Goal: Book appointment/travel/reservation

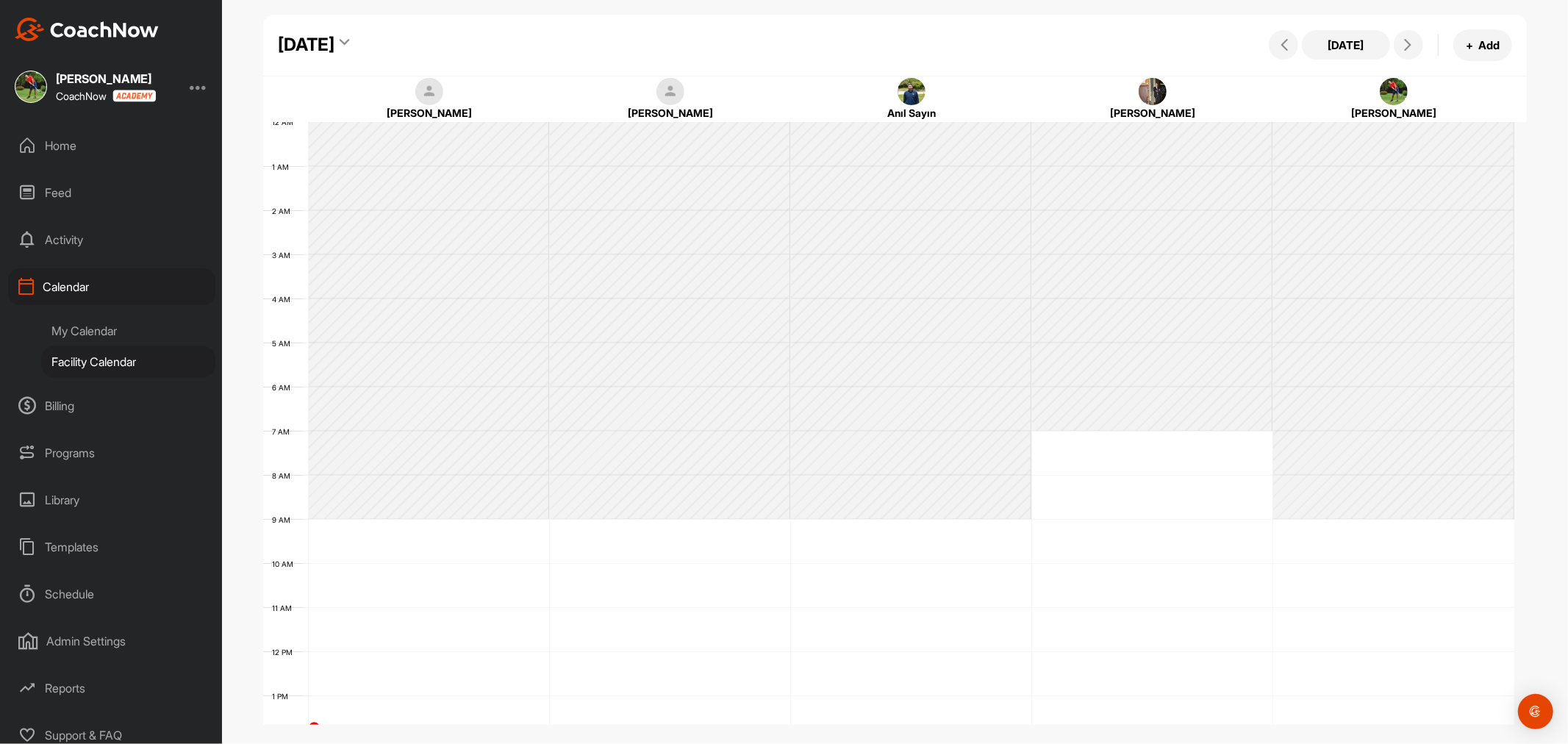
scroll to position [254, 0]
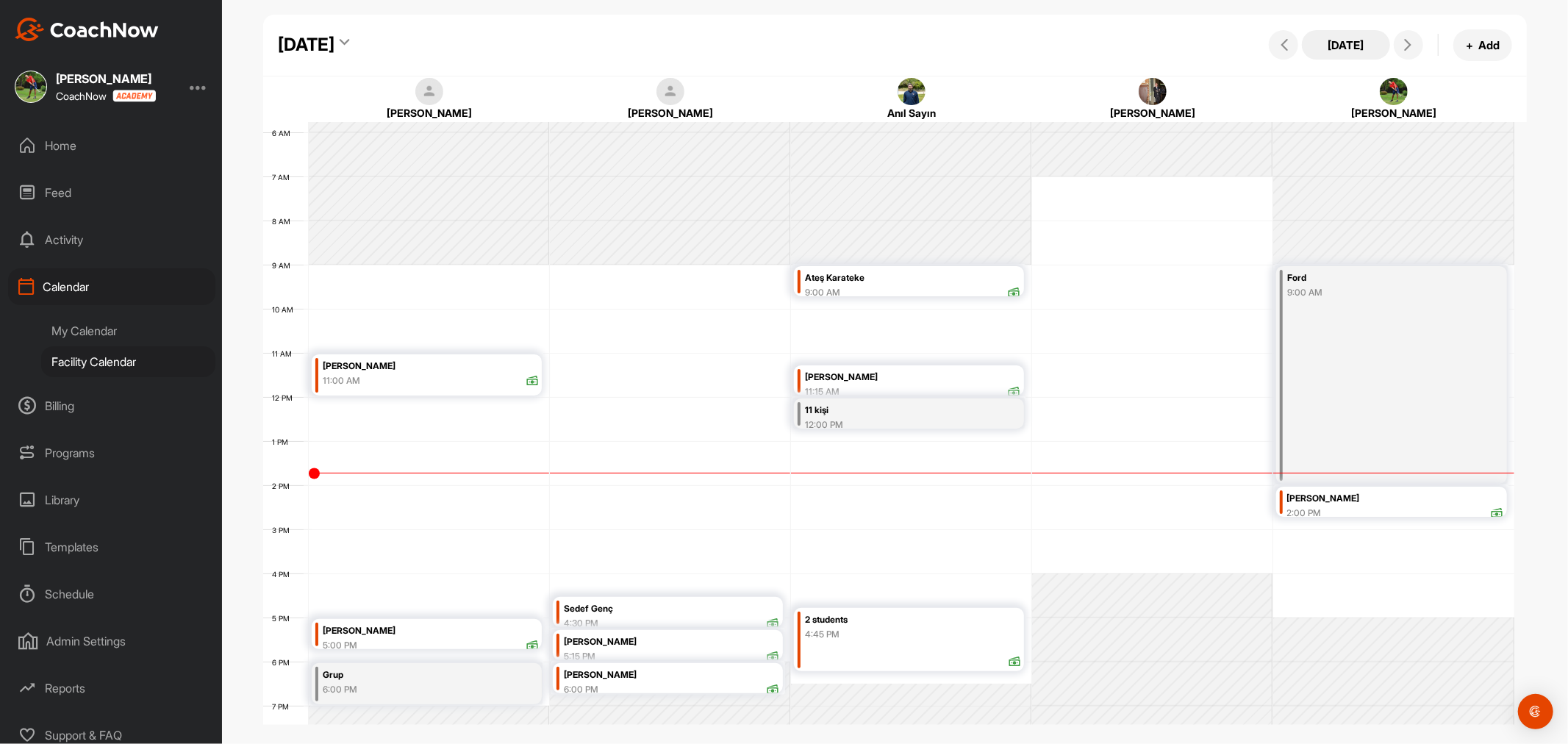
click at [1350, 46] on button "[DATE]" at bounding box center [1346, 44] width 88 height 29
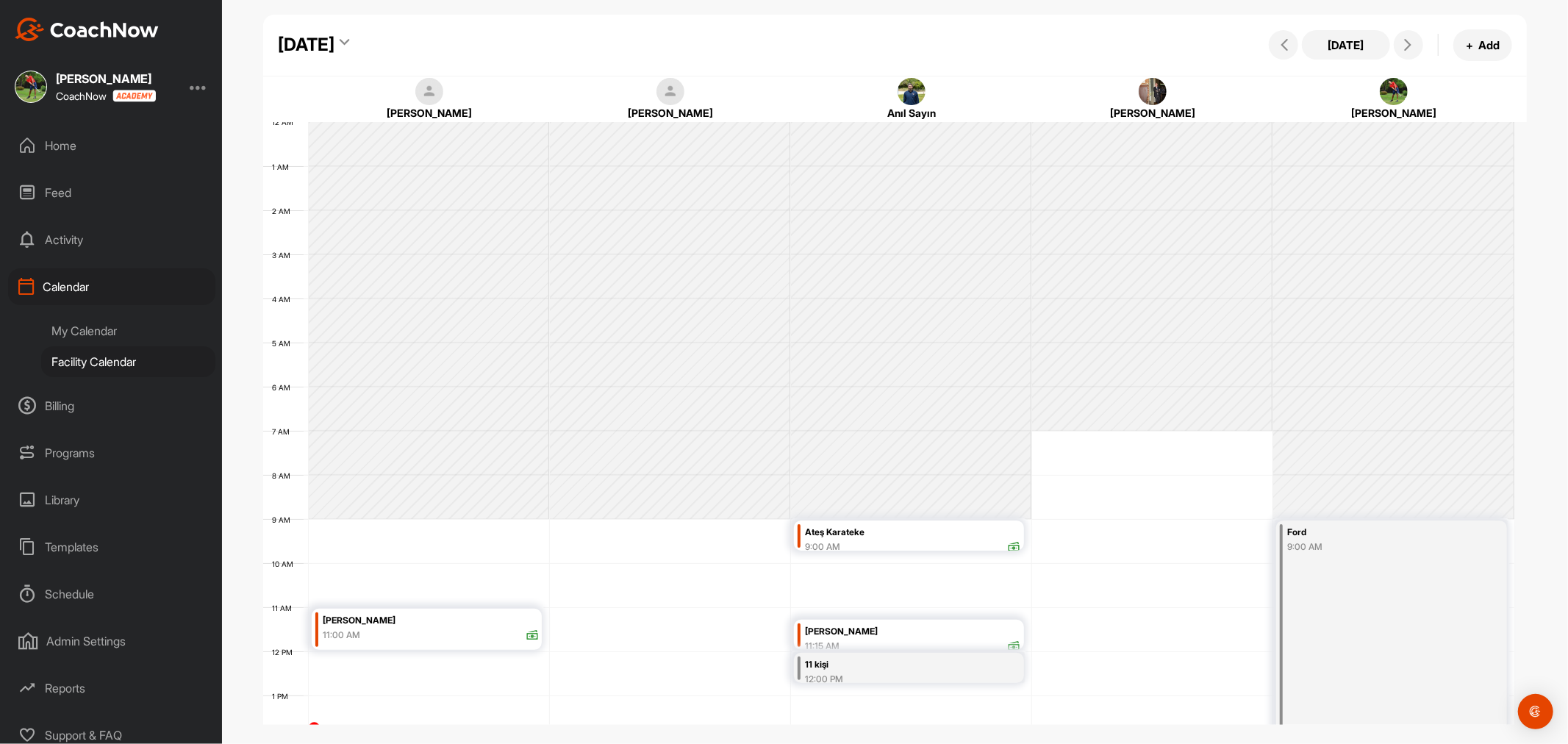
scroll to position [254, 0]
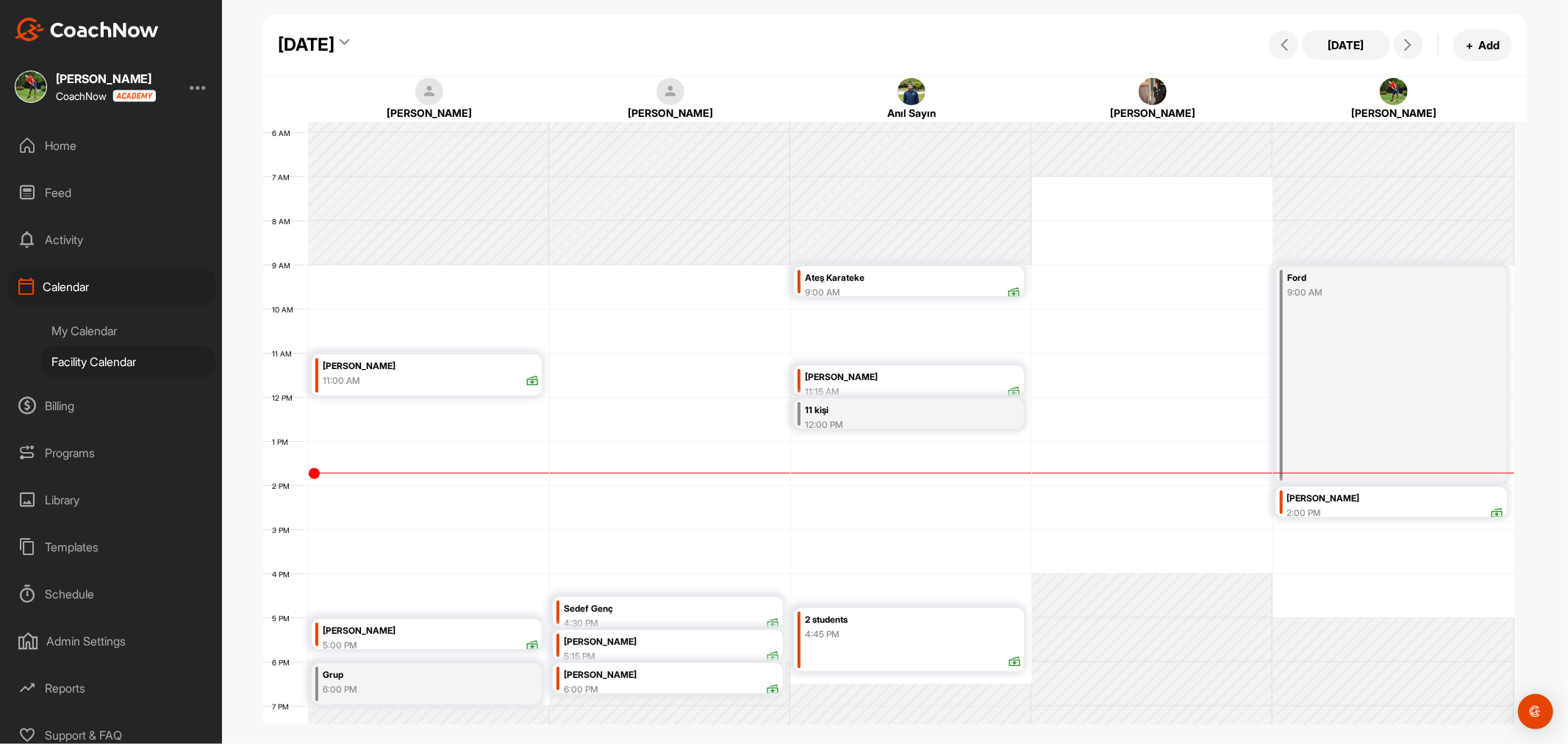
click at [851, 659] on div "2 students 4:45 PM" at bounding box center [909, 639] width 230 height 63
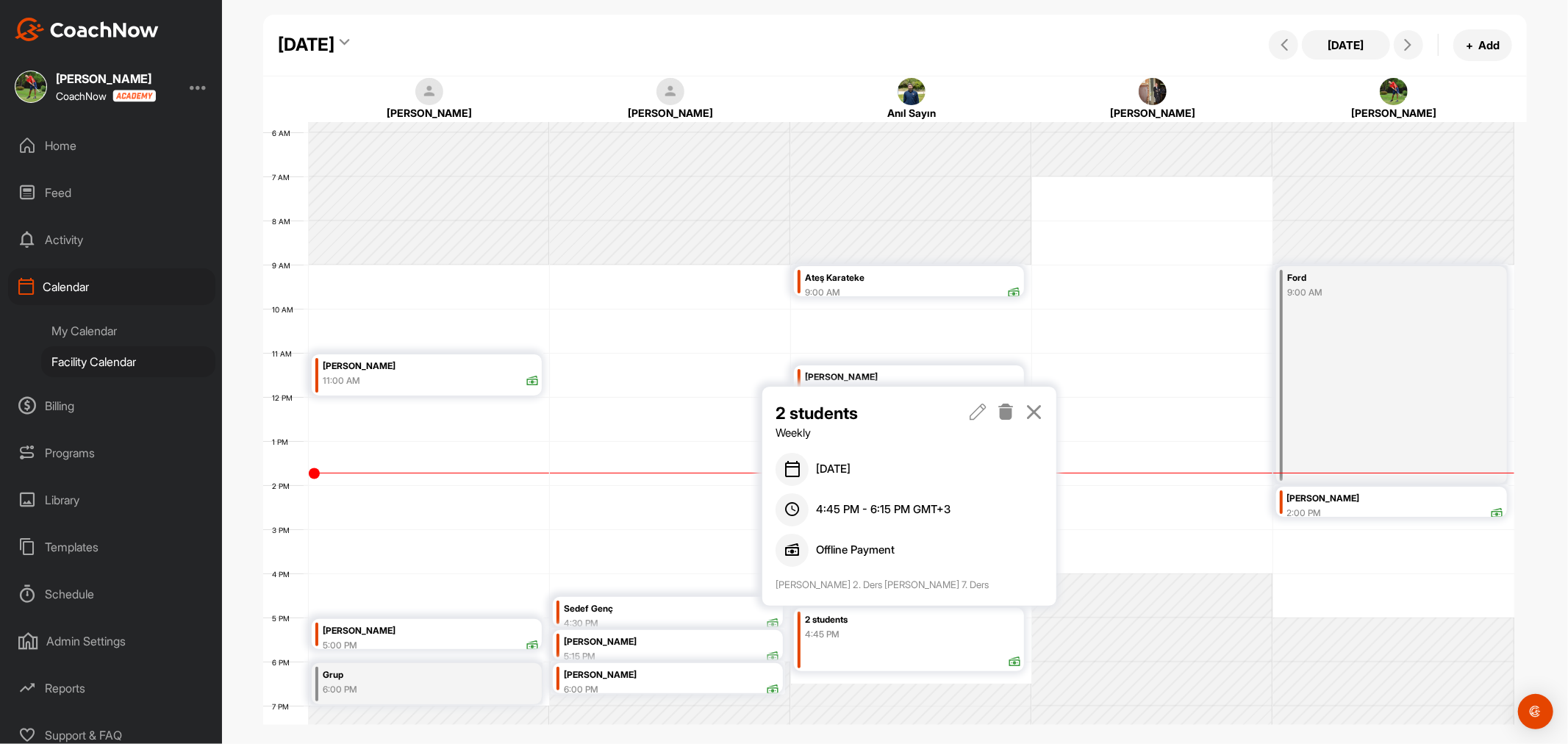
click at [1035, 409] on icon at bounding box center [1034, 411] width 17 height 16
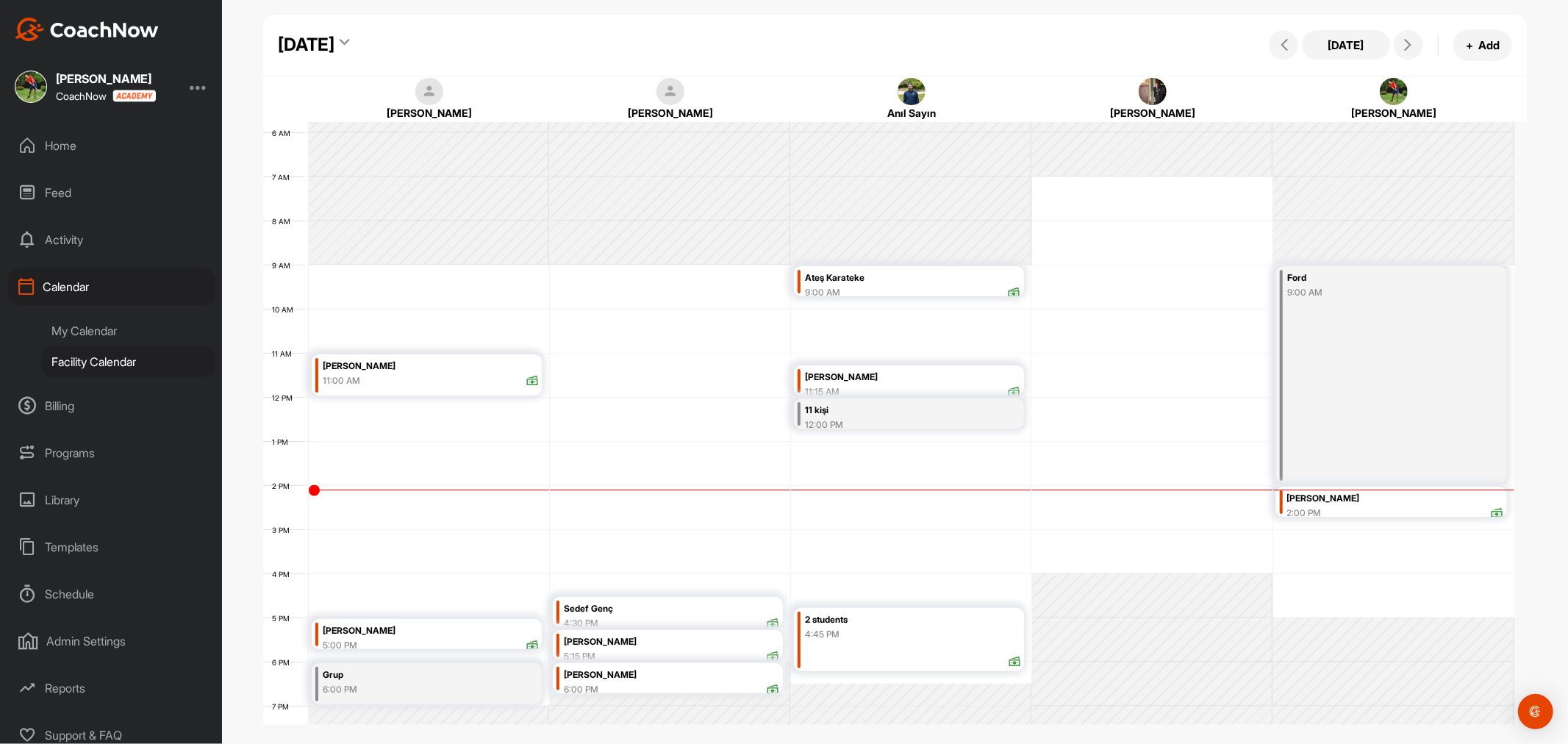
click at [350, 46] on div "[DATE]" at bounding box center [313, 45] width 72 height 27
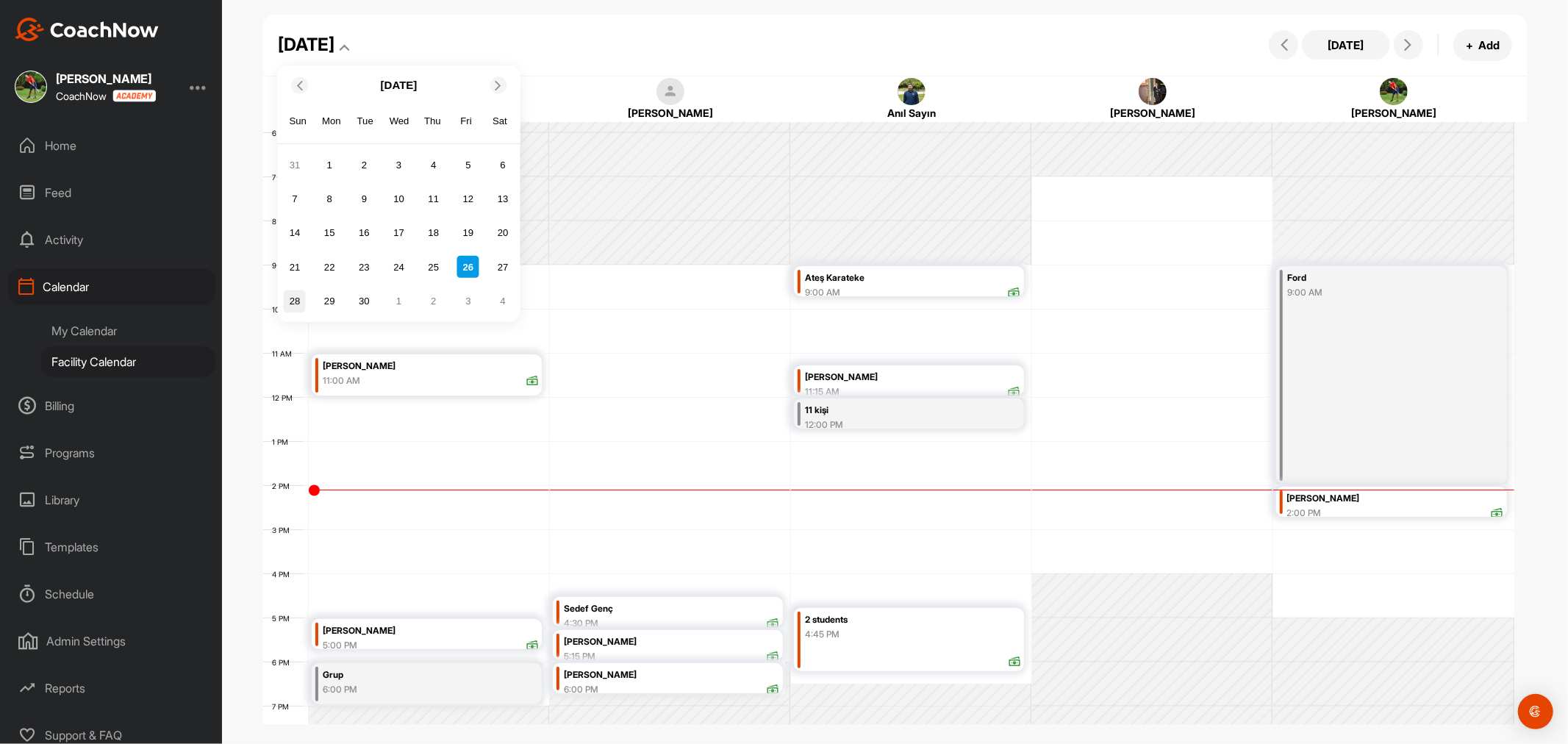
click at [289, 303] on div "28" at bounding box center [295, 300] width 22 height 22
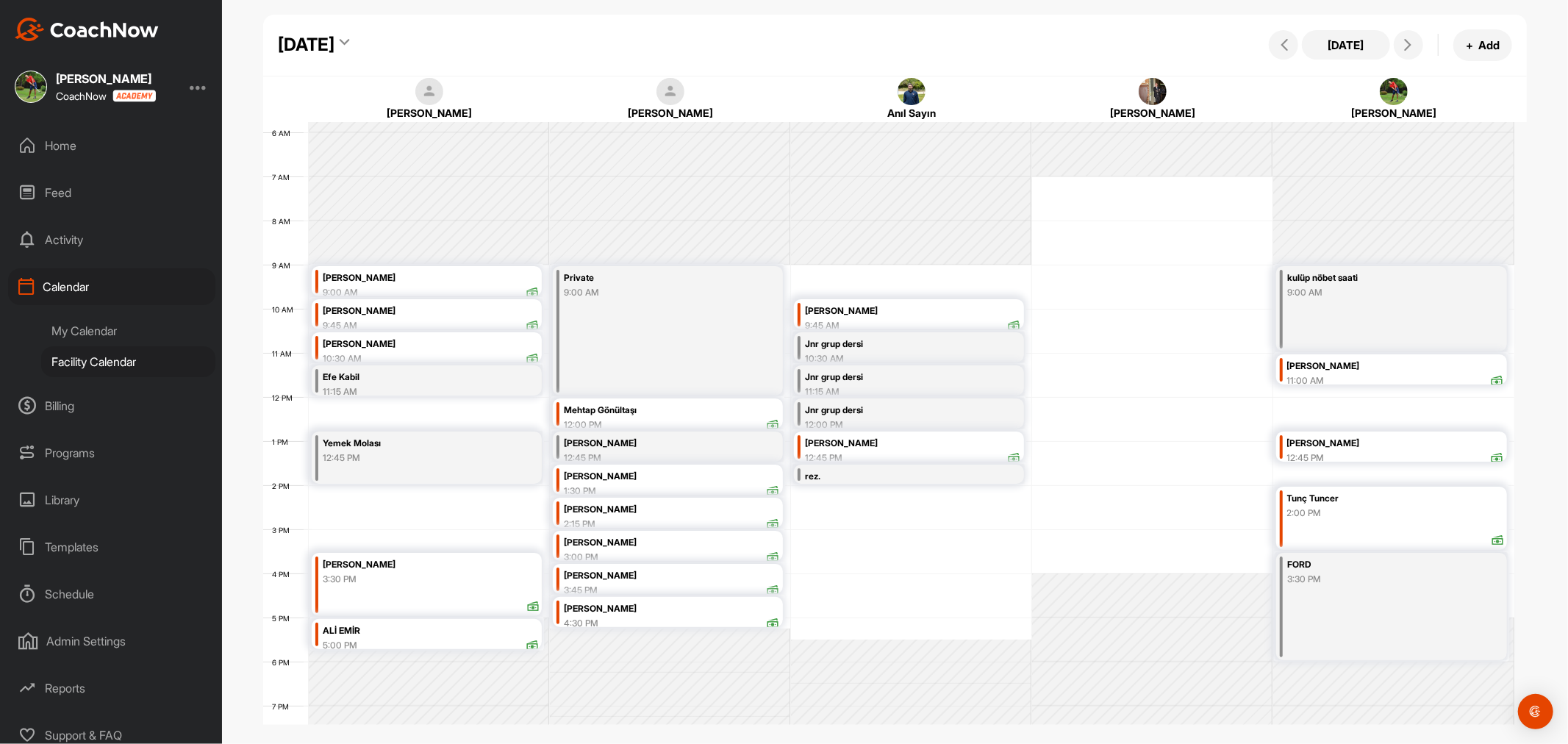
click at [828, 533] on div "12 AM 1 AM 2 AM 3 AM 4 AM 5 AM 6 AM 7 AM 8 AM 9 AM 10 AM 11 AM 12 PM 1 PM 2 PM …" at bounding box center [888, 396] width 1251 height 1058
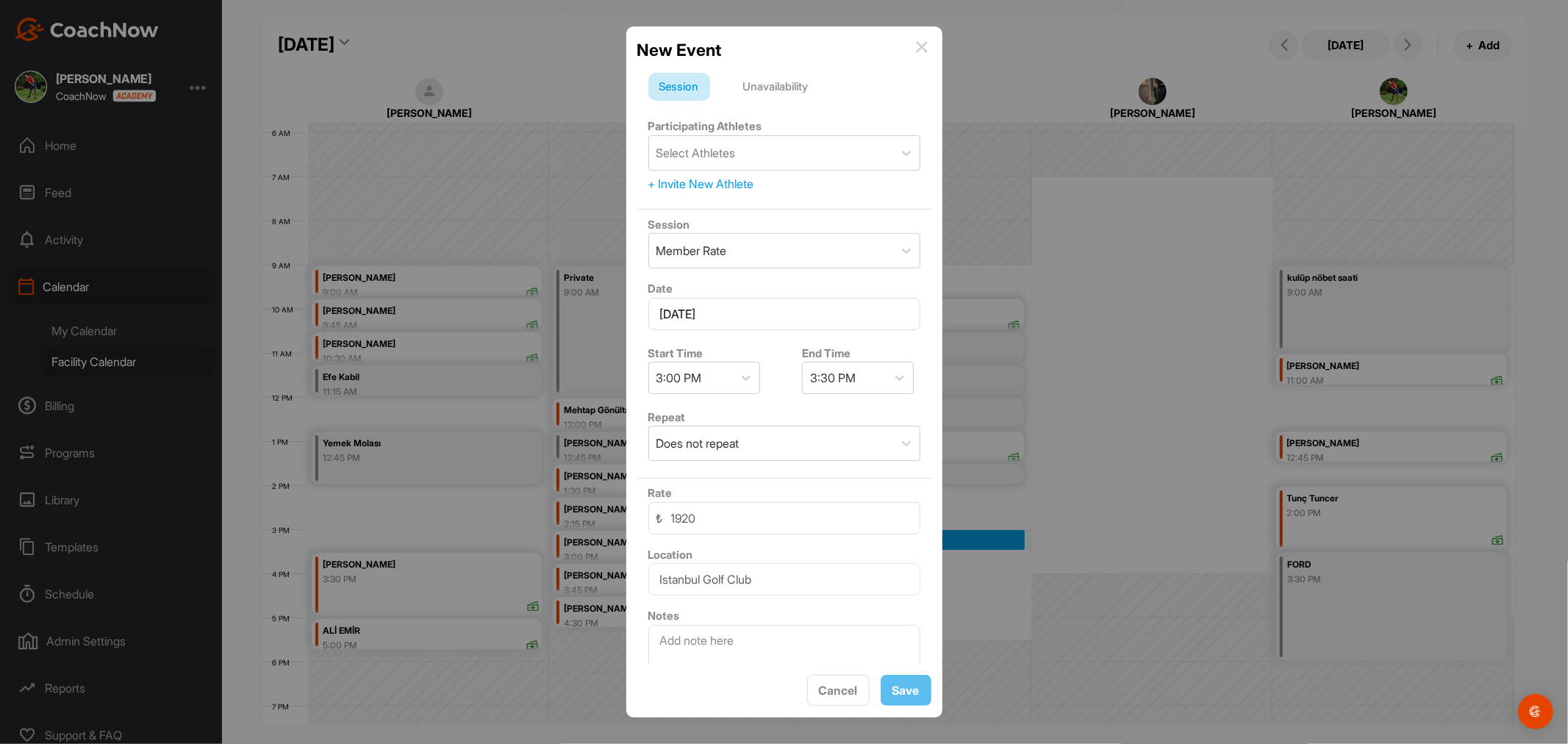
click at [719, 185] on div "+ Invite New Athlete" at bounding box center [784, 184] width 272 height 18
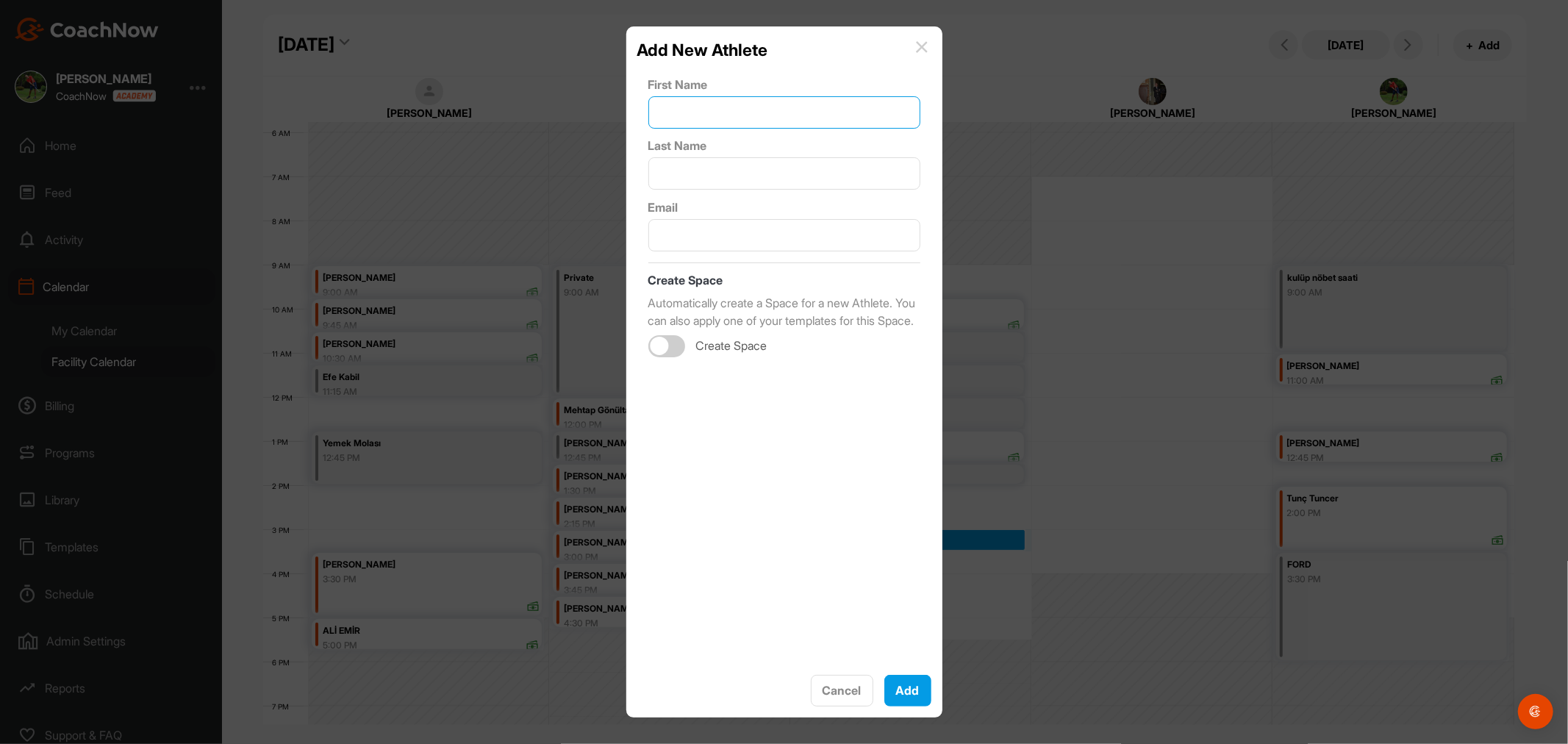
click at [711, 115] on input "text" at bounding box center [784, 112] width 272 height 33
type input "Efe"
type input "Başağa"
type input "[EMAIL_ADDRESS][DOMAIN_NAME]"
click at [899, 689] on button "Add" at bounding box center [907, 691] width 47 height 33
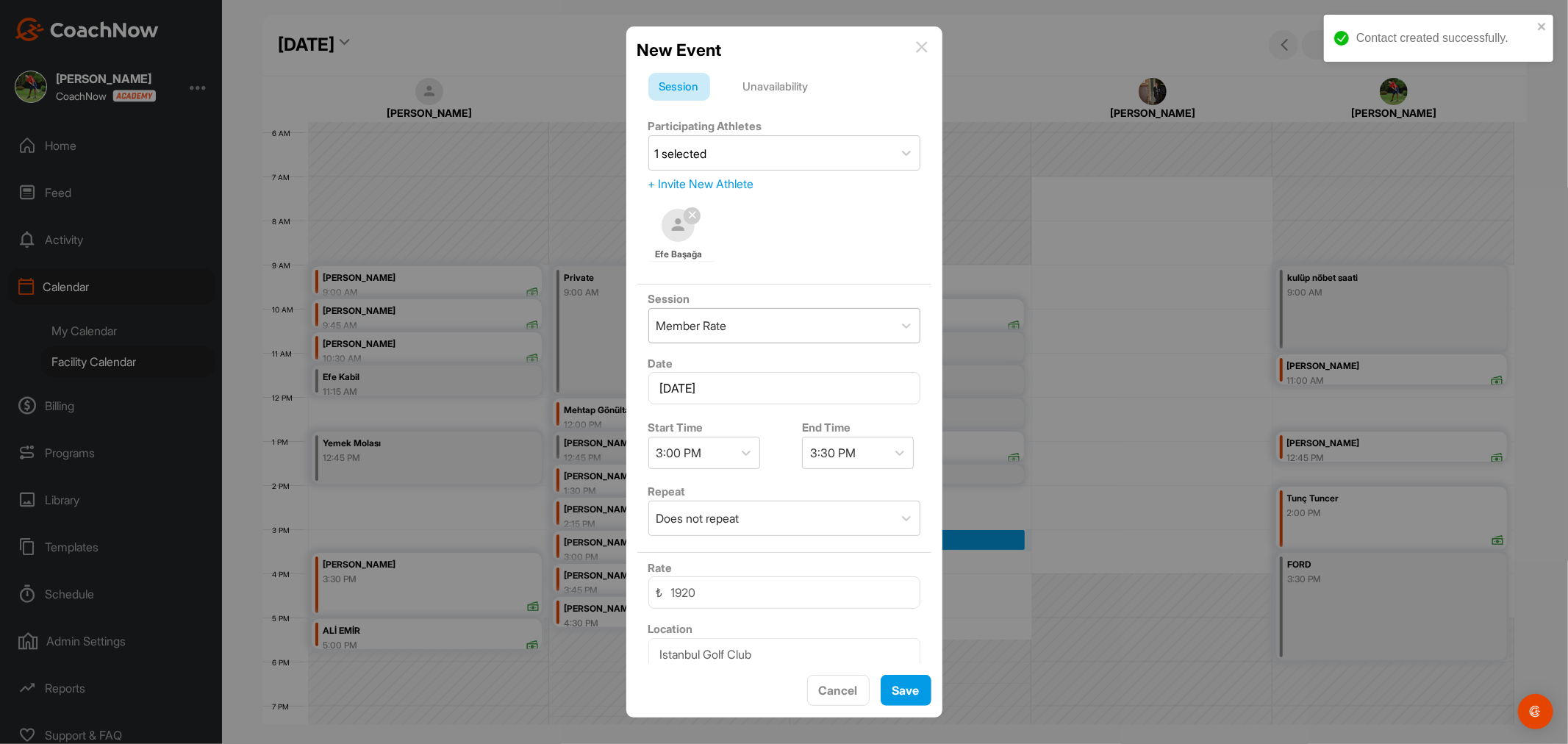
click at [804, 334] on div "Member Rate" at bounding box center [772, 326] width 244 height 34
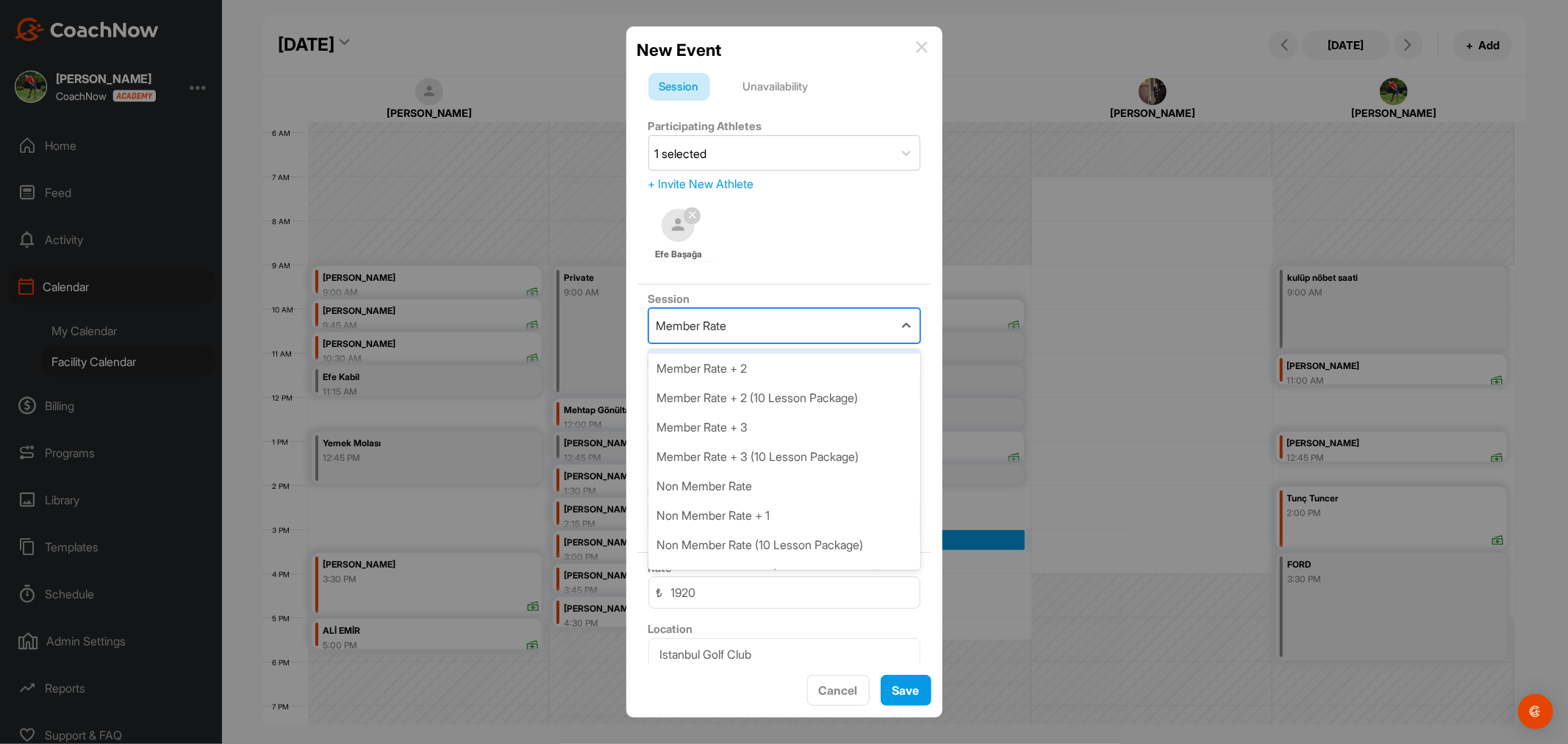
scroll to position [163, 0]
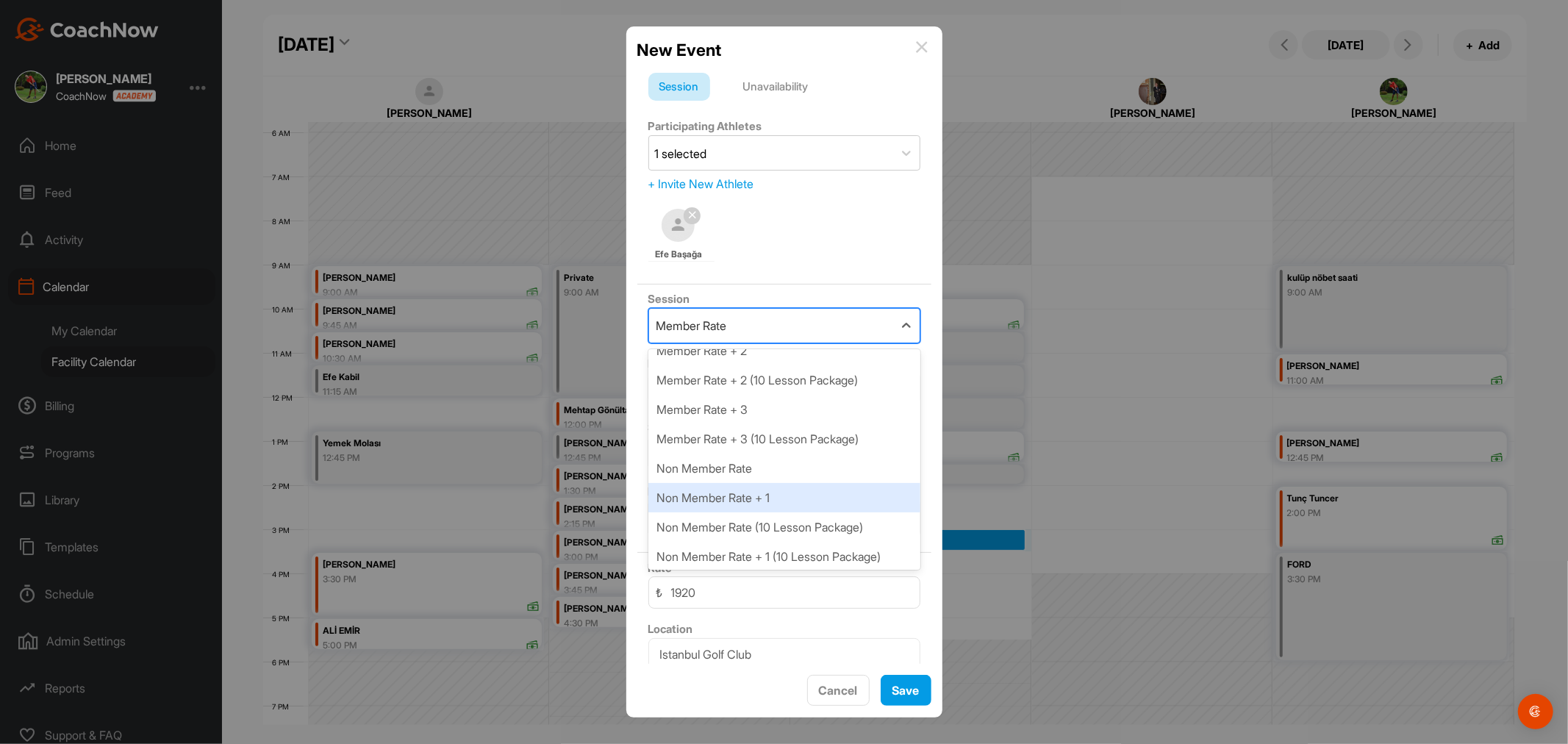
click at [790, 493] on div "Non Member Rate + 1" at bounding box center [784, 497] width 272 height 29
type input "3120"
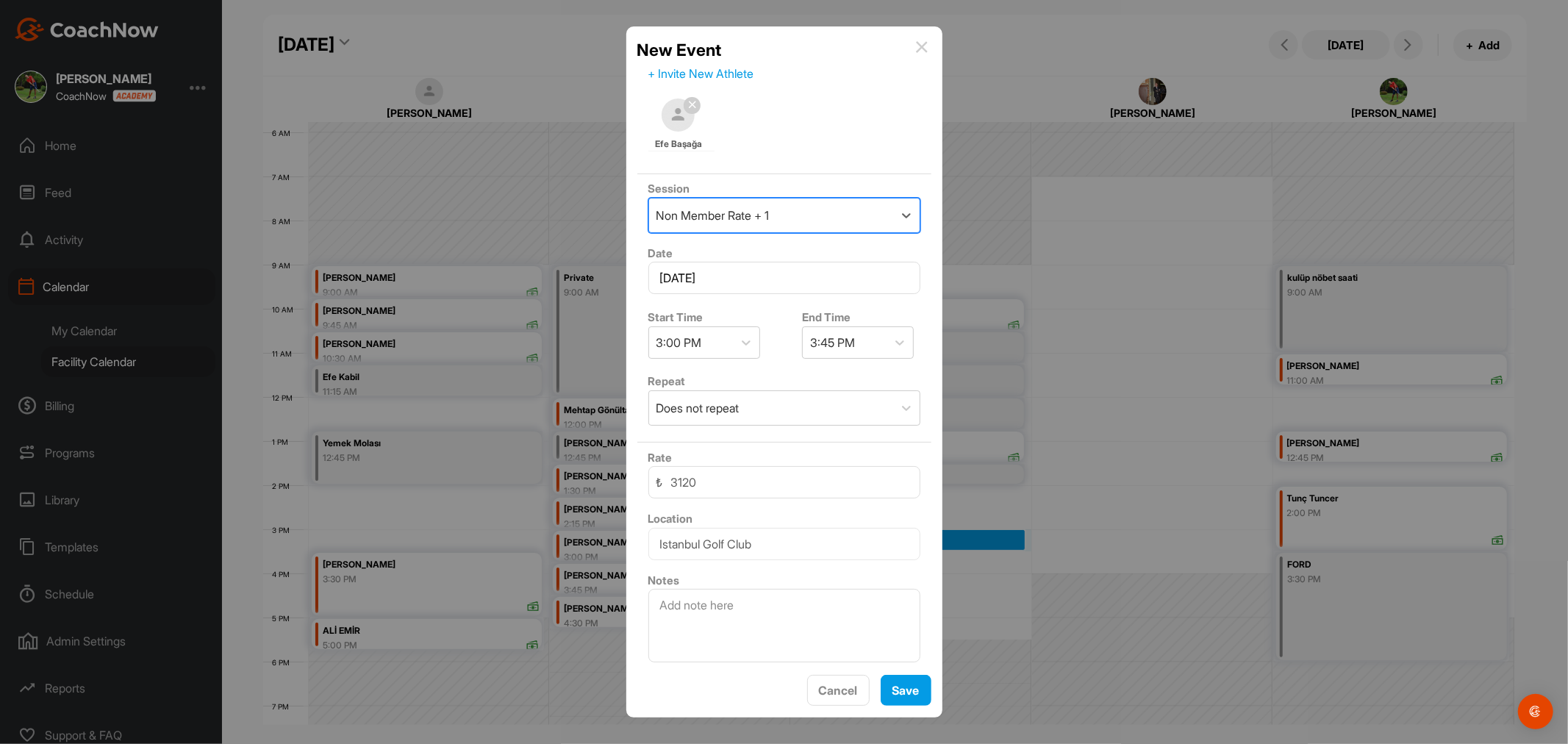
scroll to position [112, 0]
click at [733, 618] on textarea at bounding box center [784, 623] width 272 height 73
click at [756, 607] on textarea at bounding box center [784, 623] width 272 height 73
type textarea "0532 240 91 92 - Rezervasyon."
click at [909, 688] on span "Save" at bounding box center [906, 690] width 27 height 15
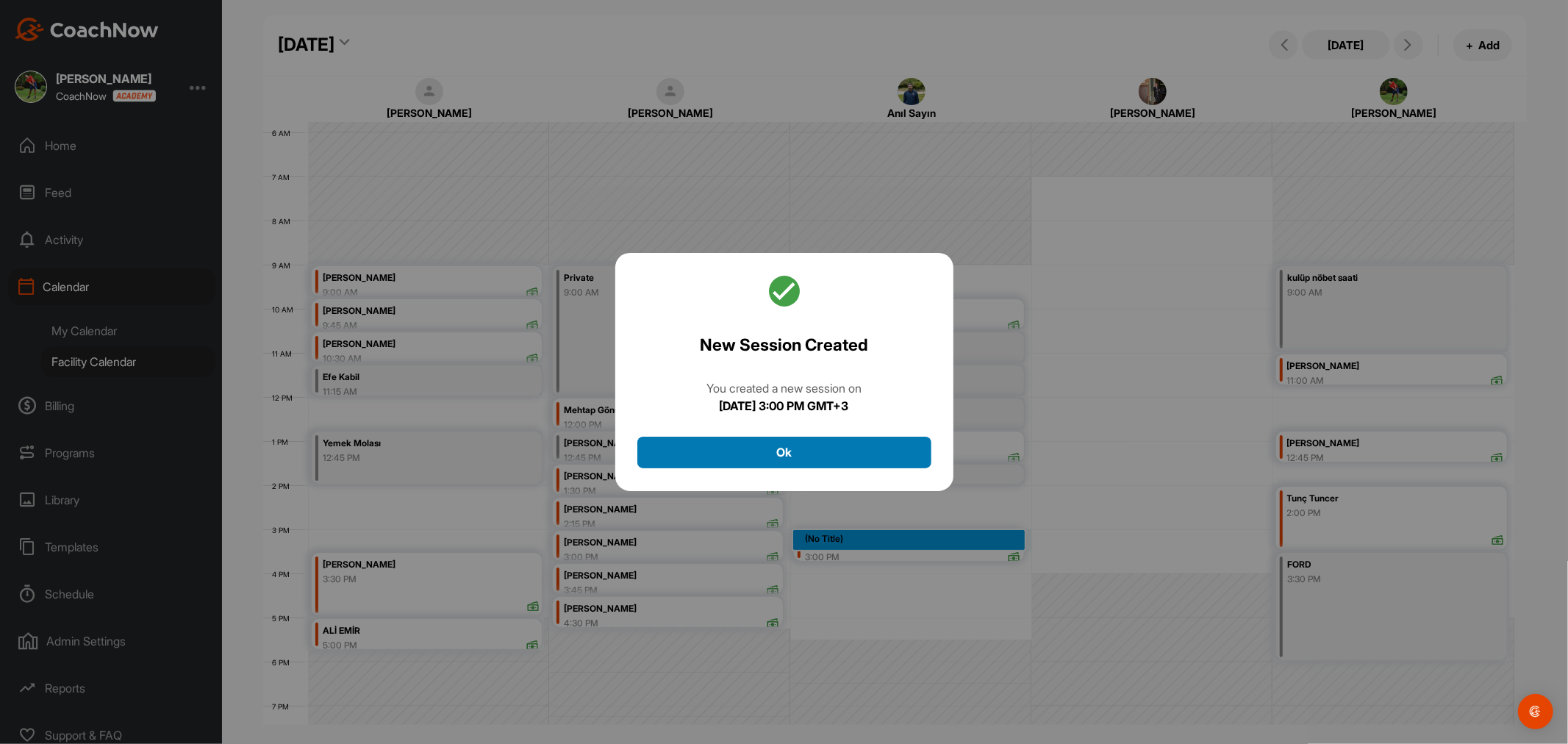
click at [819, 449] on button "Ok" at bounding box center [784, 452] width 294 height 32
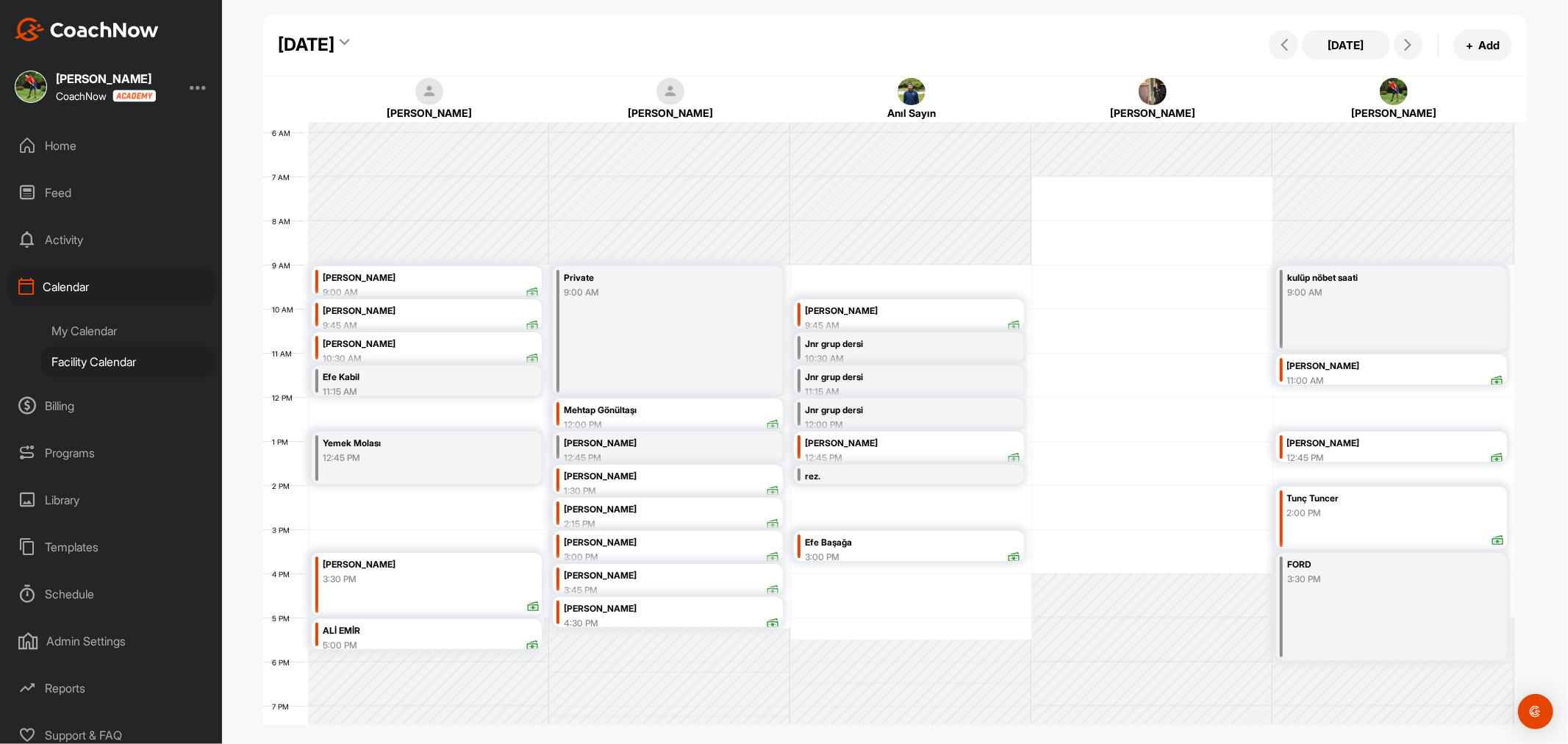
click at [938, 549] on div "Efe Başağa 3:00 PM" at bounding box center [913, 550] width 216 height 33
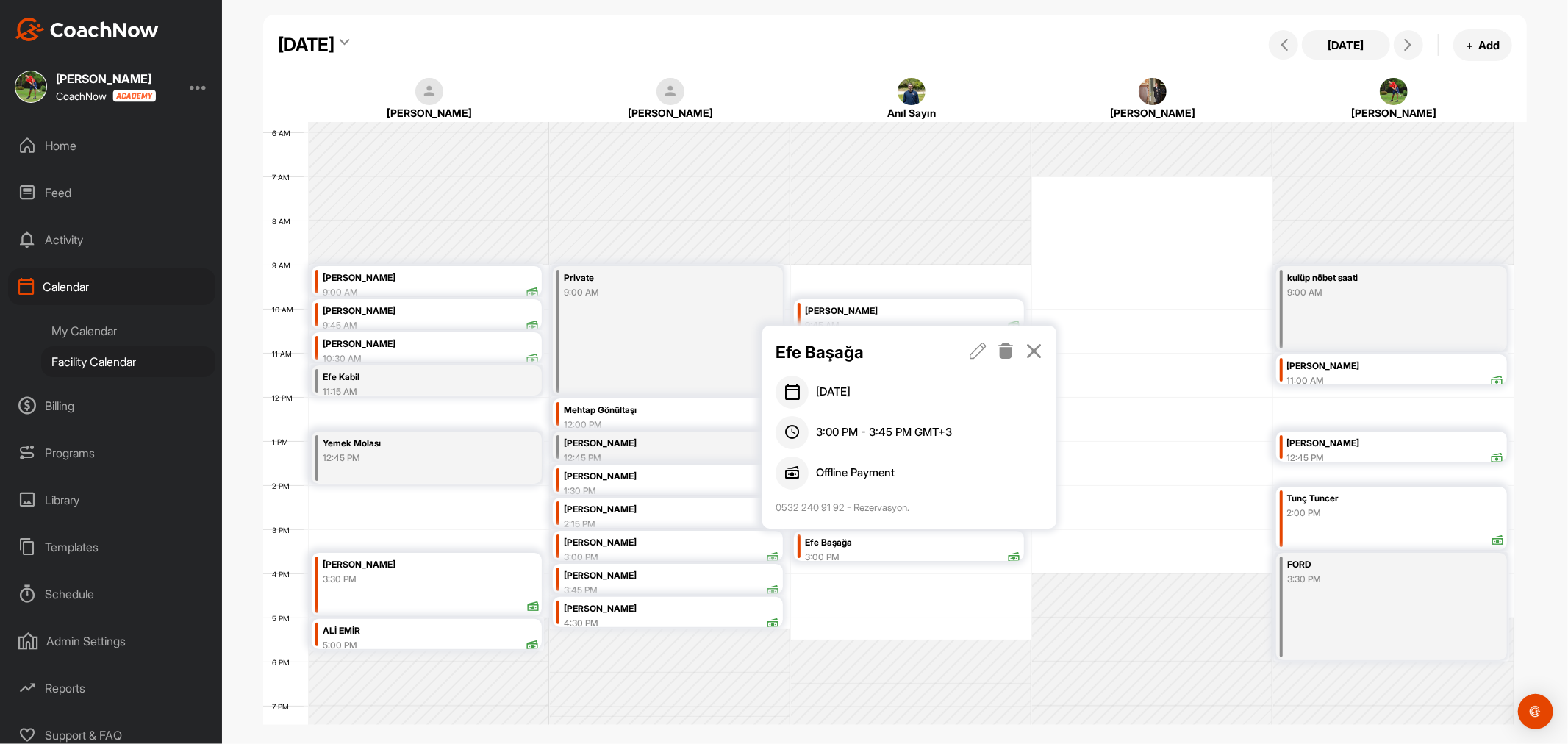
click at [975, 351] on icon at bounding box center [978, 350] width 17 height 16
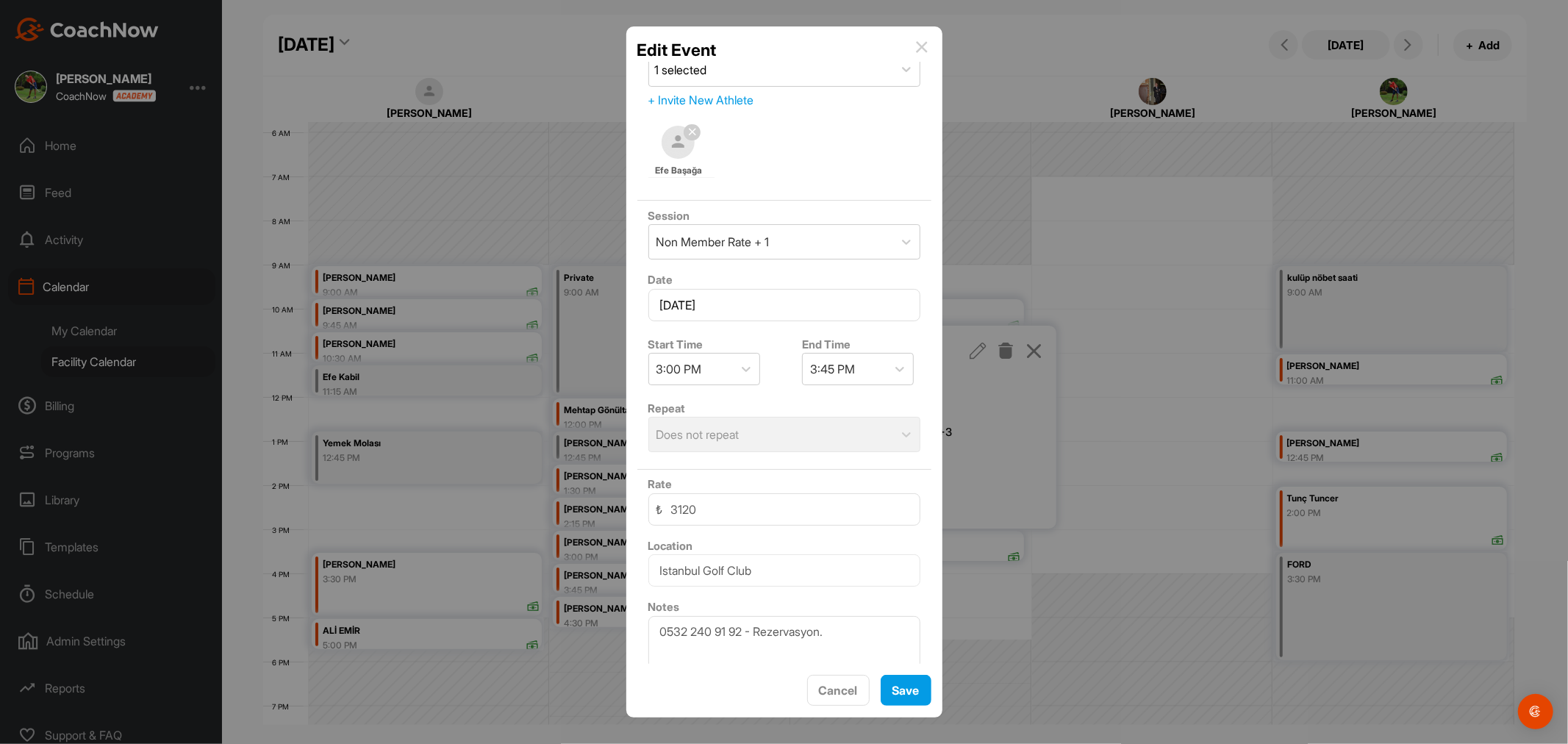
scroll to position [63, 0]
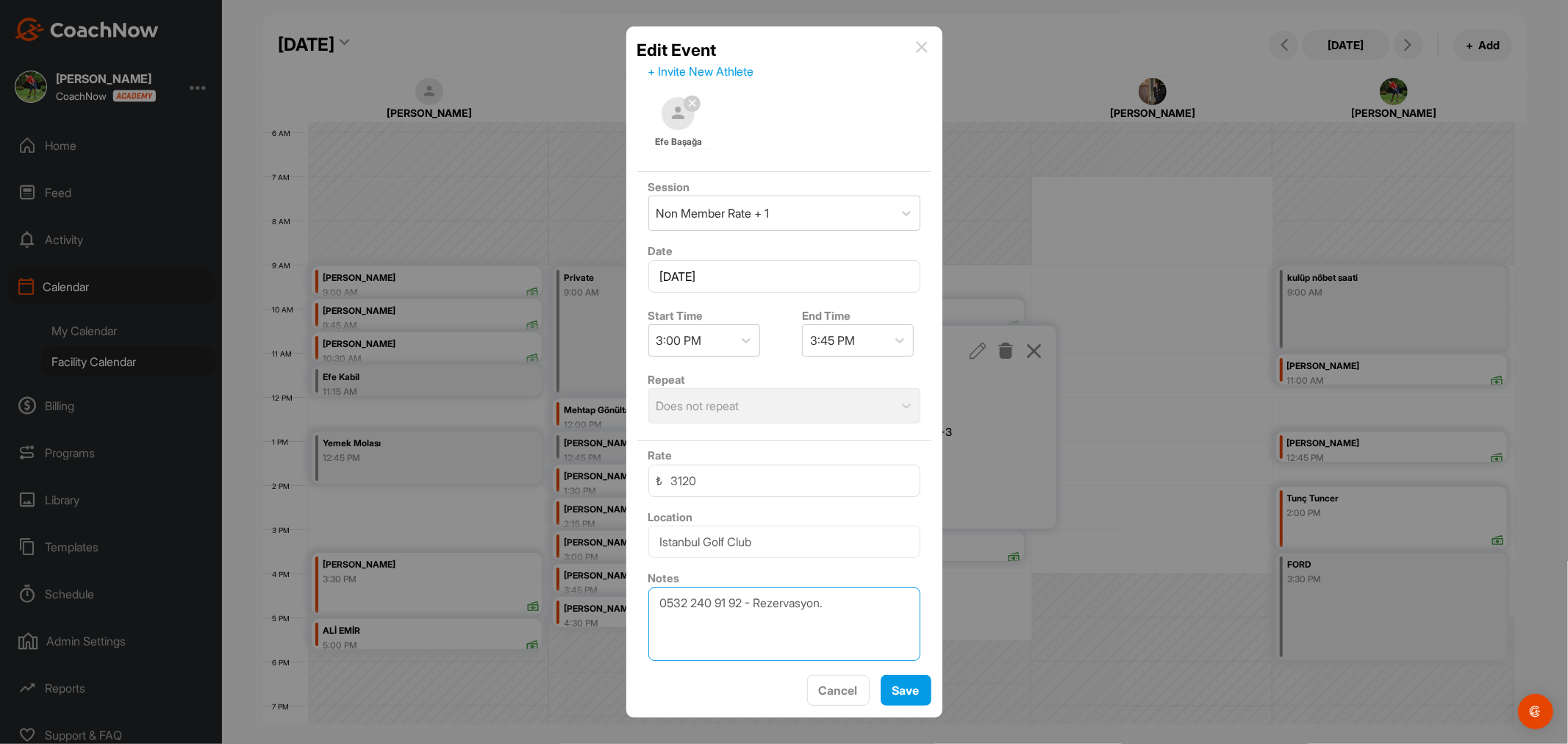
click at [885, 622] on textarea "0532 240 91 92 - Rezervasyon." at bounding box center [784, 624] width 272 height 73
type textarea "0532 240 91 92 - Rezervasyon. +1 öğrenci"
click at [906, 675] on button "Save" at bounding box center [905, 691] width 50 height 32
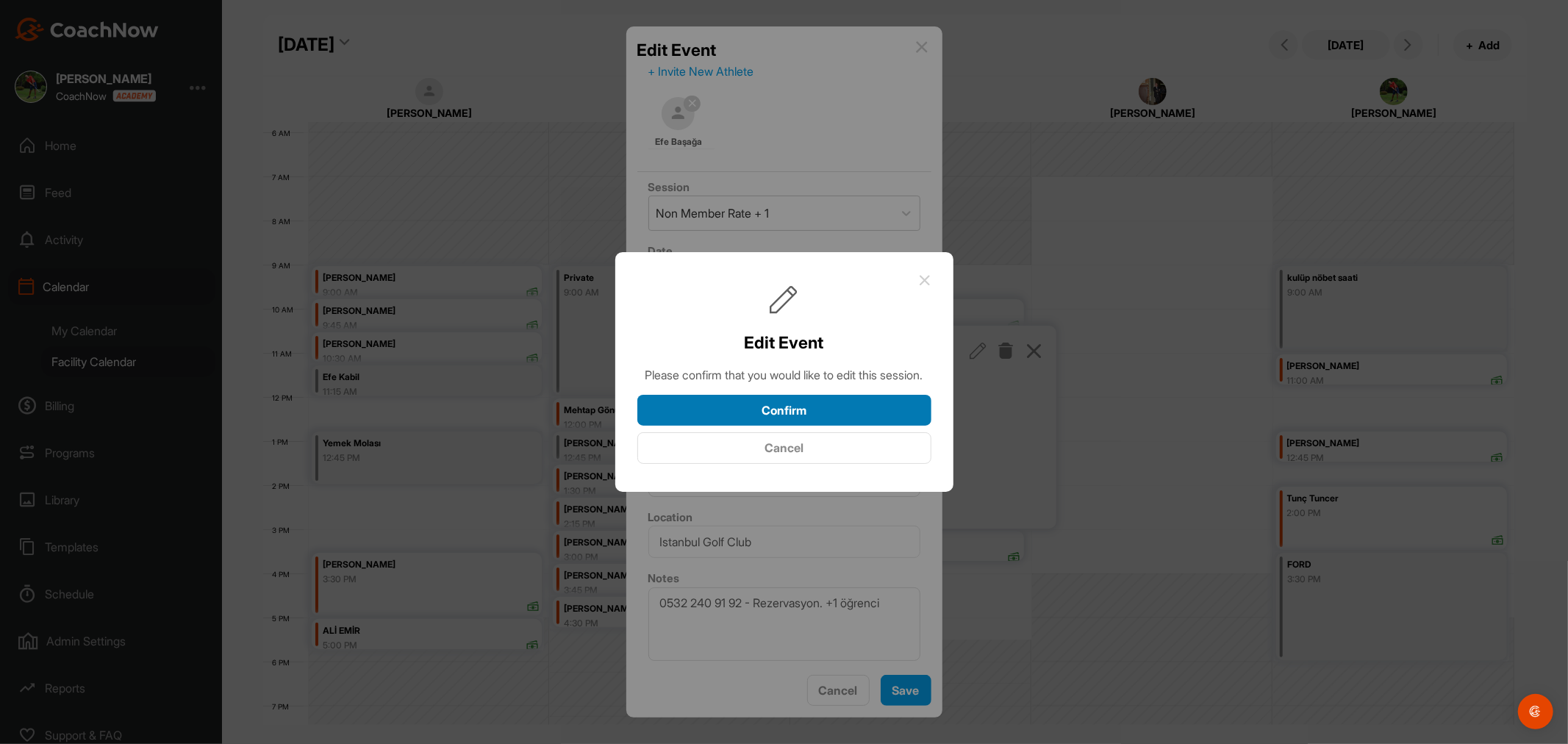
click at [849, 424] on button "Confirm" at bounding box center [784, 410] width 294 height 32
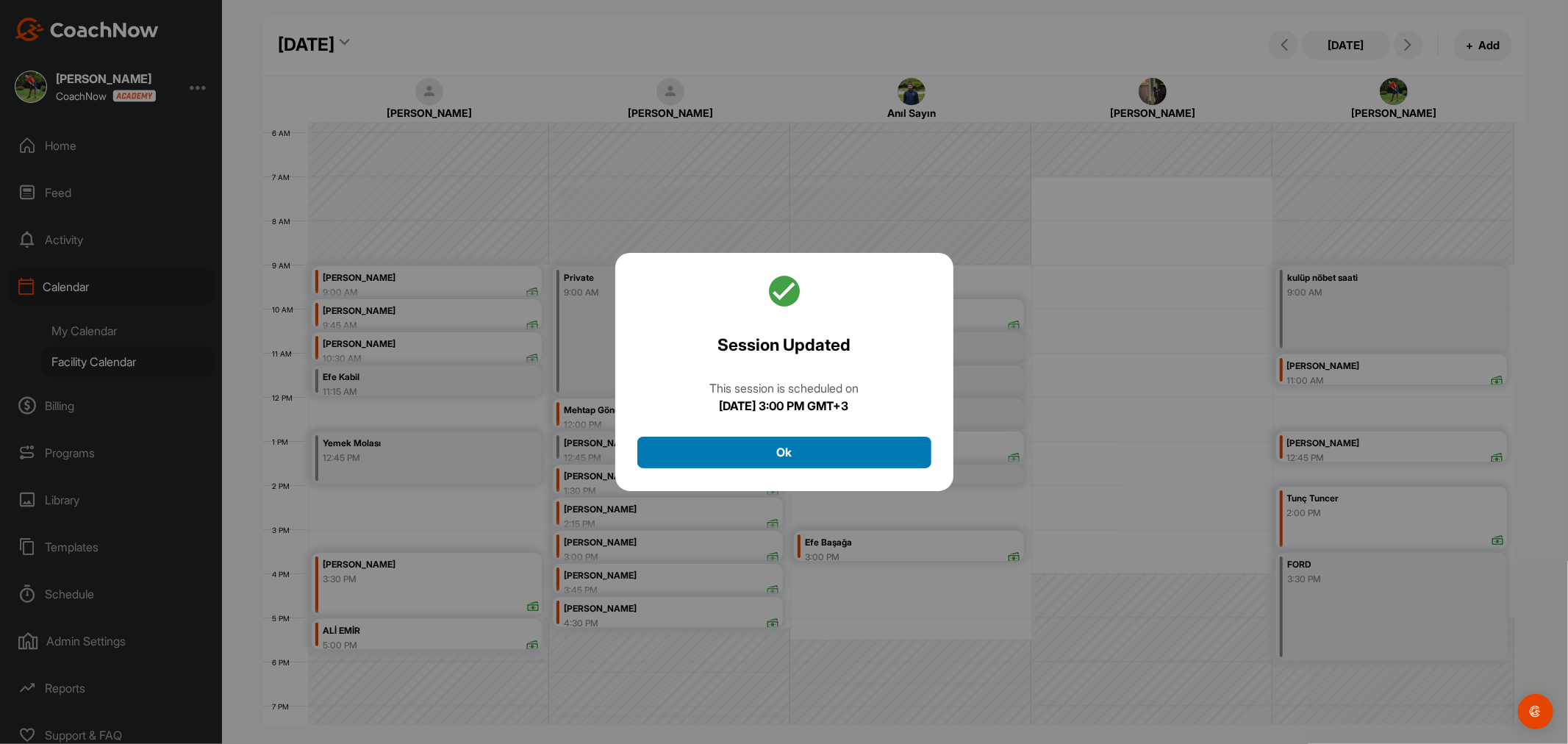
click at [845, 441] on button "Ok" at bounding box center [784, 452] width 294 height 32
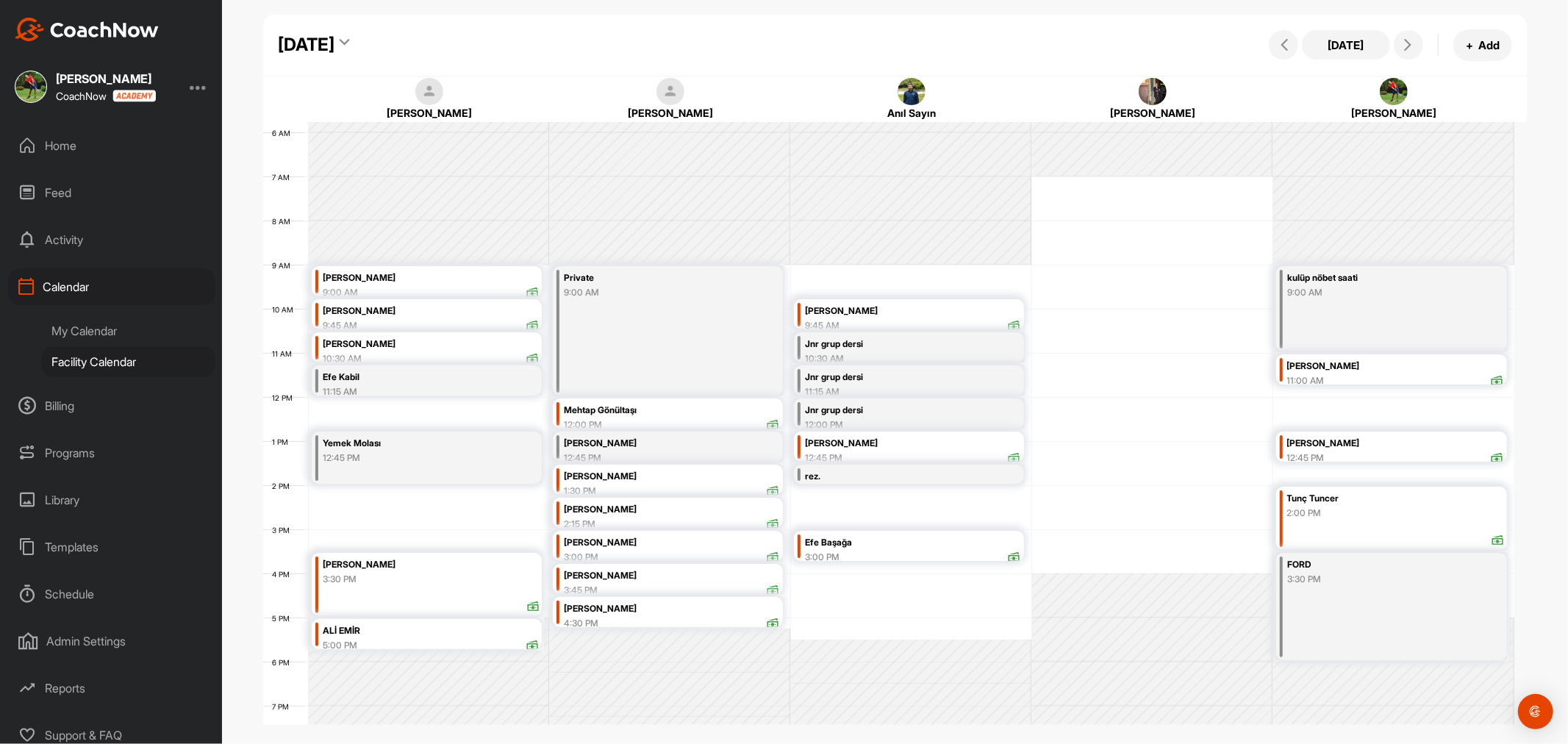
click at [952, 541] on div "Efe Başağa" at bounding box center [913, 542] width 216 height 17
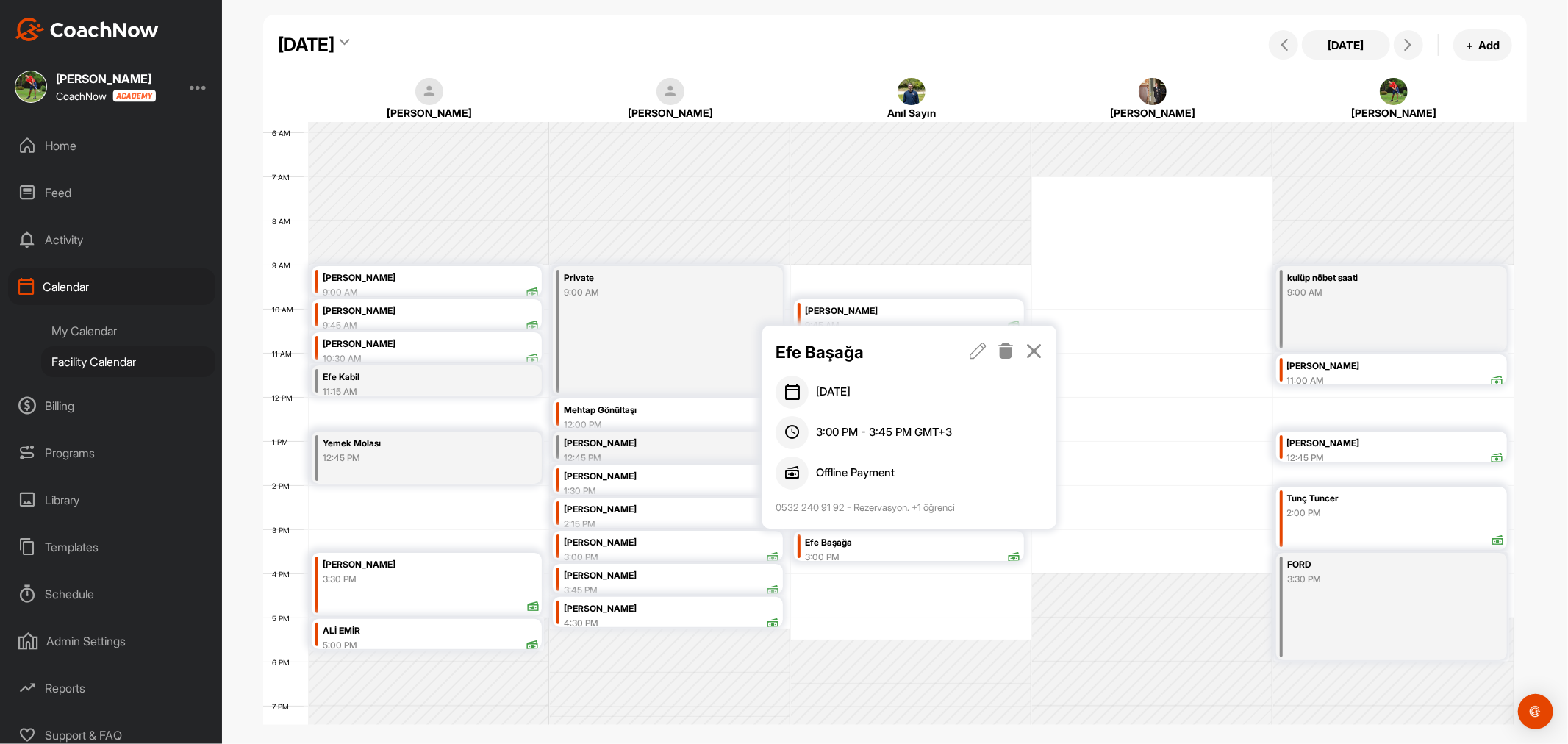
click at [980, 353] on icon at bounding box center [978, 350] width 17 height 16
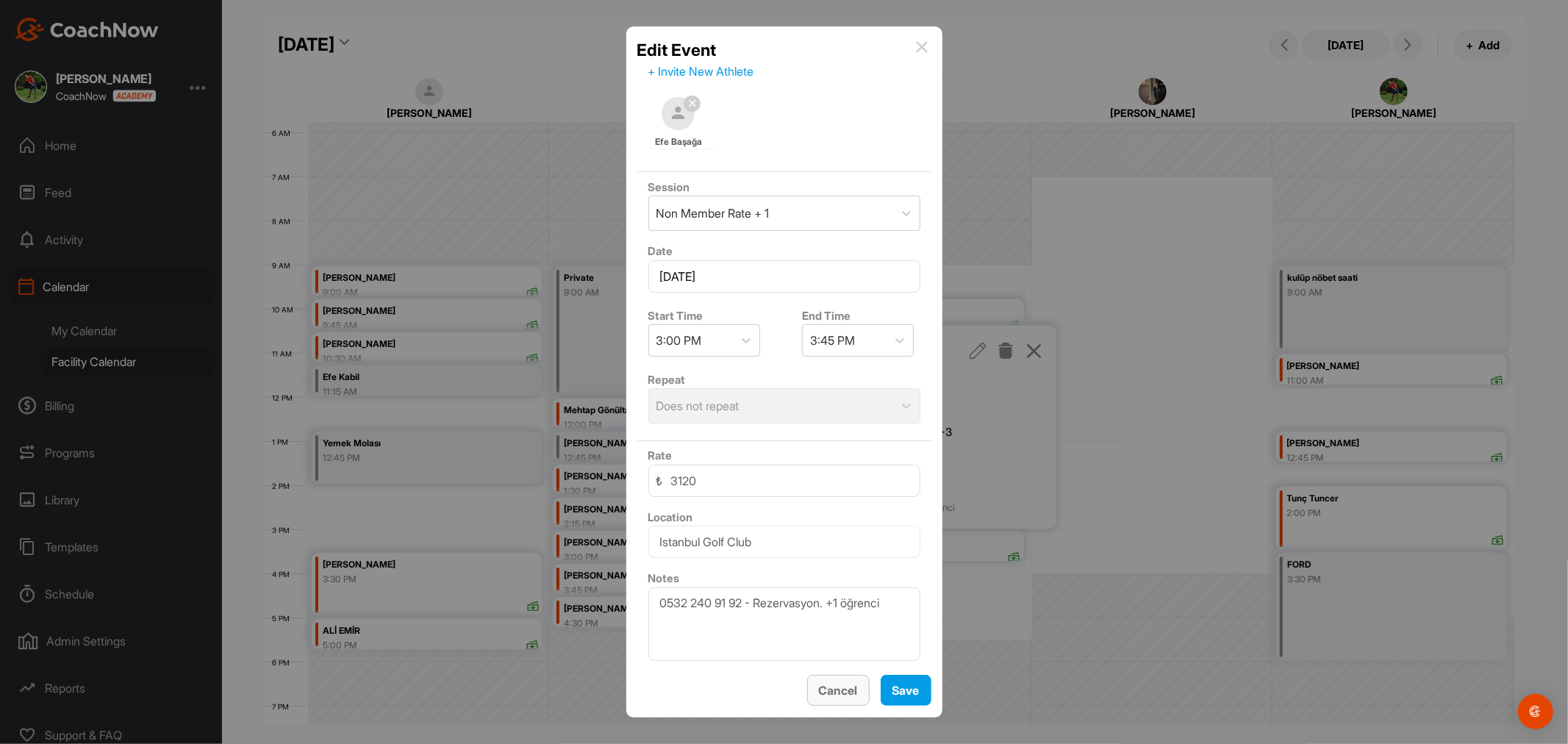
click at [847, 681] on div "Cancel" at bounding box center [839, 690] width 39 height 18
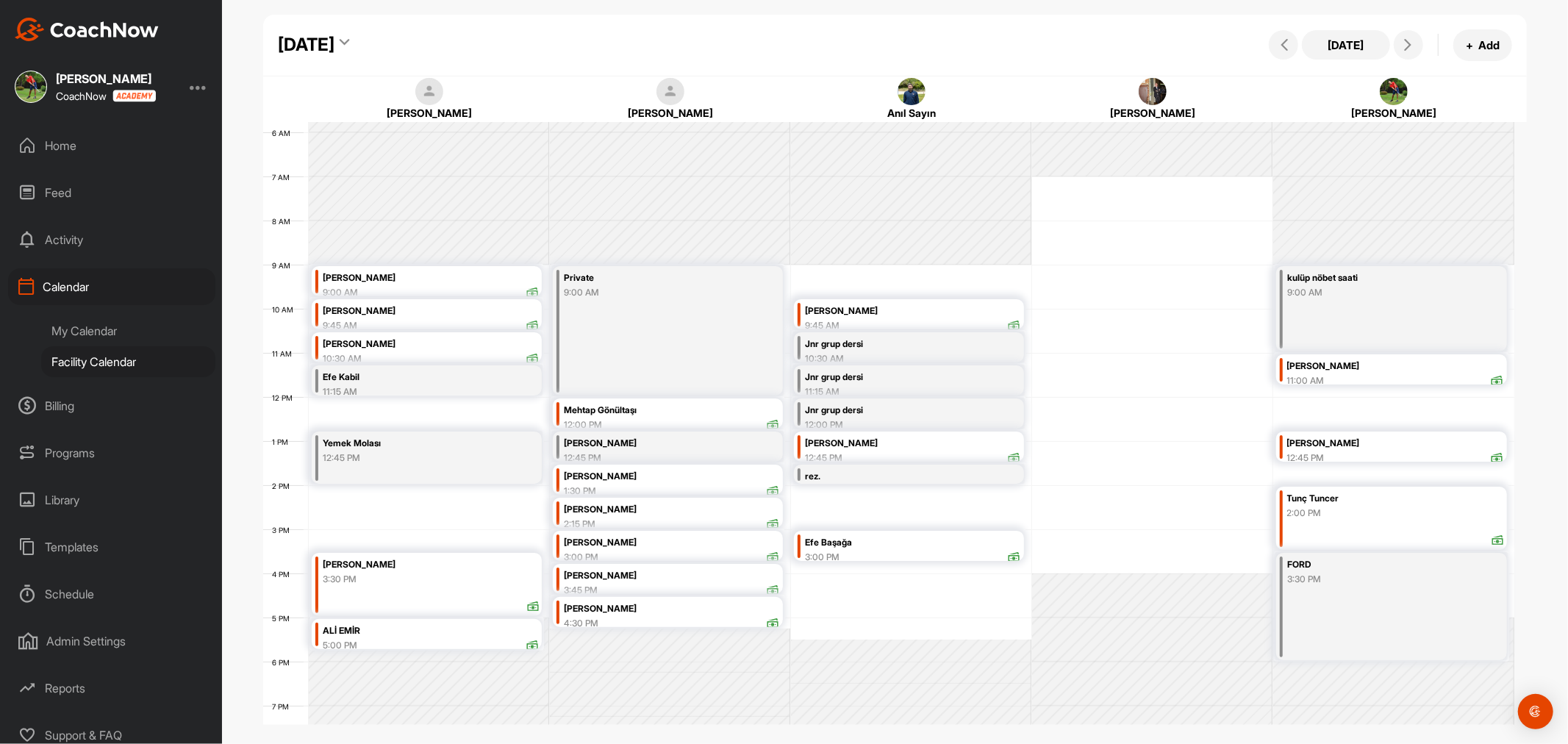
click at [861, 476] on div "rez." at bounding box center [895, 476] width 179 height 17
click at [1036, 509] on icon at bounding box center [1034, 509] width 17 height 16
click at [1348, 42] on button "[DATE]" at bounding box center [1346, 44] width 88 height 29
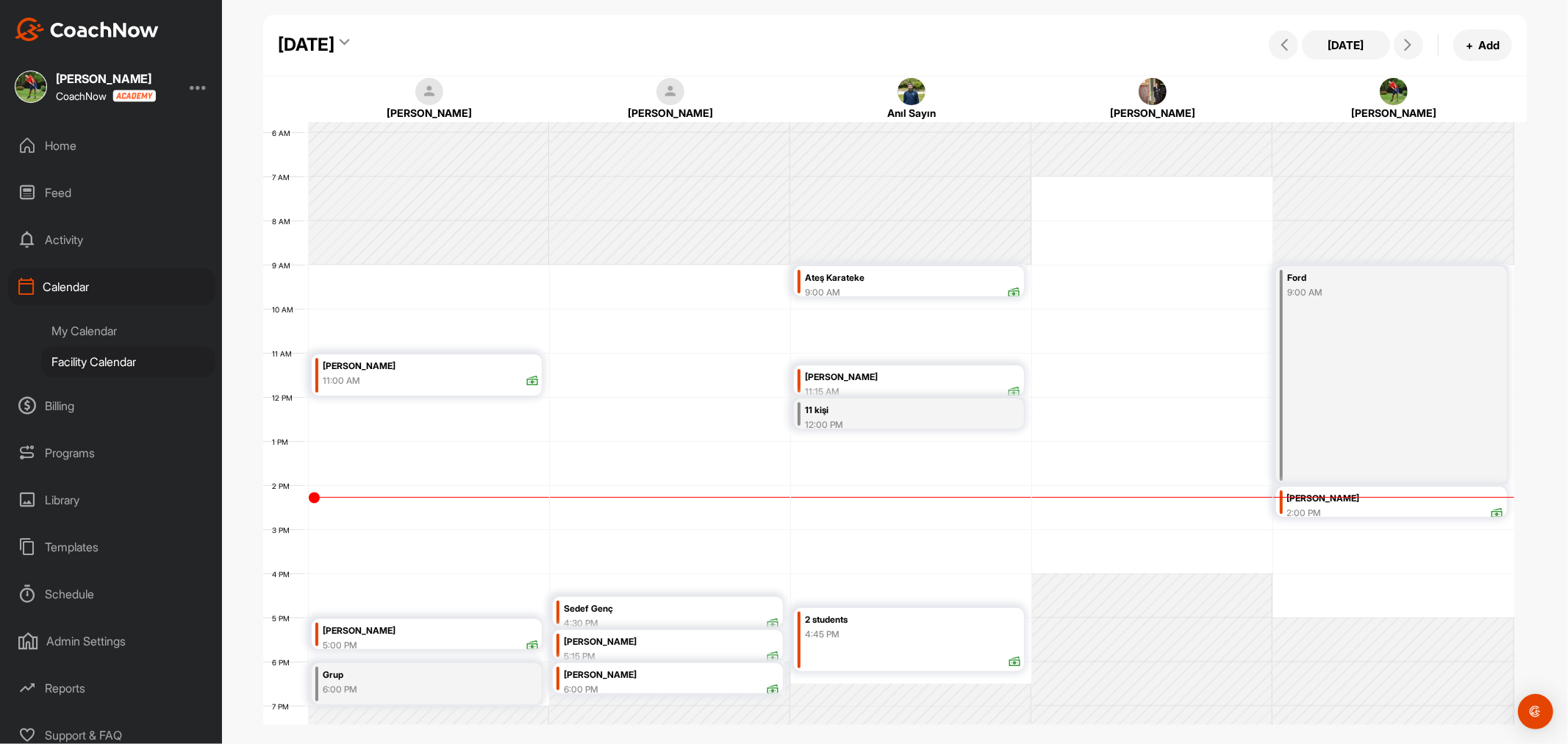
click at [870, 410] on div "11 kişi" at bounding box center [895, 410] width 179 height 17
click at [1040, 450] on icon at bounding box center [1034, 453] width 17 height 16
